Goal: Information Seeking & Learning: Find specific fact

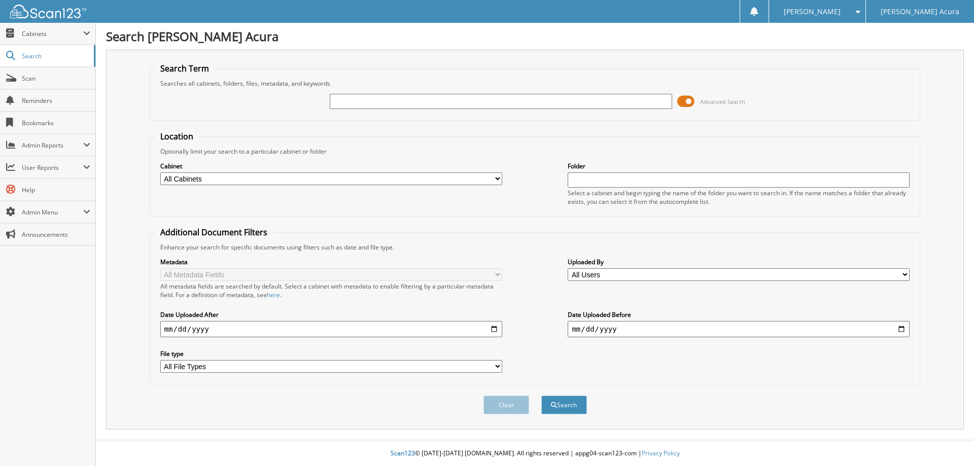
click at [403, 106] on input "text" at bounding box center [501, 101] width 342 height 15
type input "AUTODATA"
click at [459, 180] on select "All Cabinets ACCOUNTS PAYABLE ACCOUNTS PAYABLE DIGITAL ACCOUNTS RECEIVABLE AP A…" at bounding box center [331, 178] width 342 height 13
select select "24597"
click at [160, 172] on select "All Cabinets ACCOUNTS PAYABLE ACCOUNTS PAYABLE DIGITAL ACCOUNTS RECEIVABLE AP A…" at bounding box center [331, 178] width 342 height 13
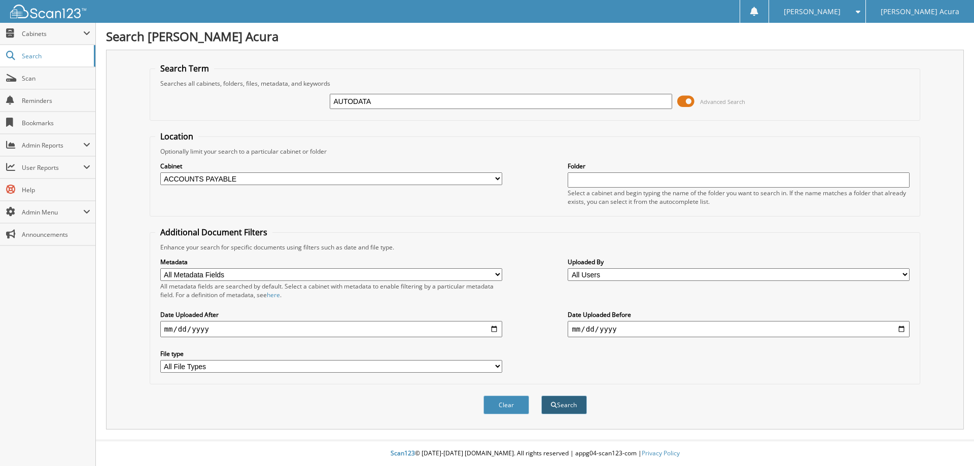
click at [564, 401] on button "Search" at bounding box center [564, 405] width 46 height 19
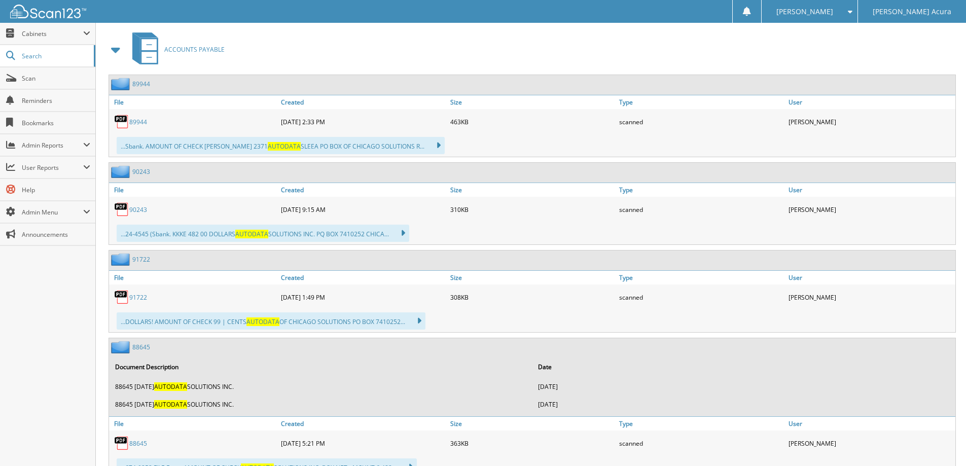
scroll to position [457, 0]
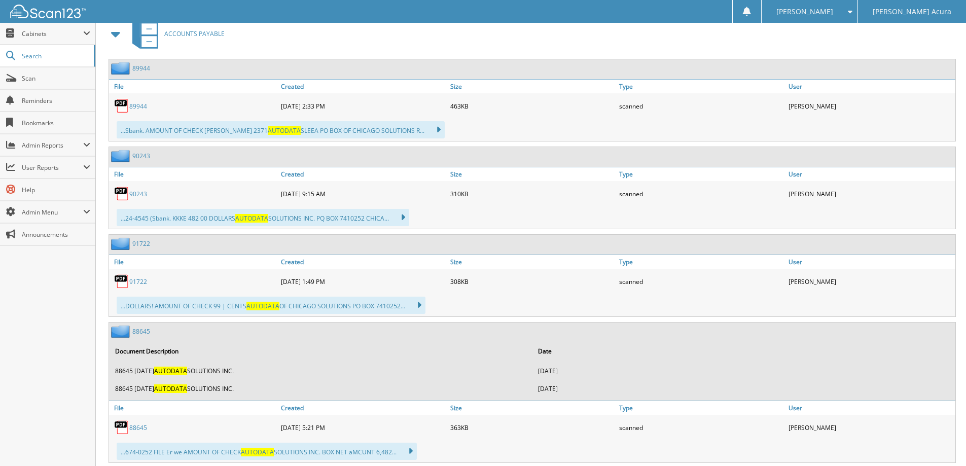
click at [144, 245] on link "91722" at bounding box center [141, 243] width 18 height 9
